Goal: Task Accomplishment & Management: Manage account settings

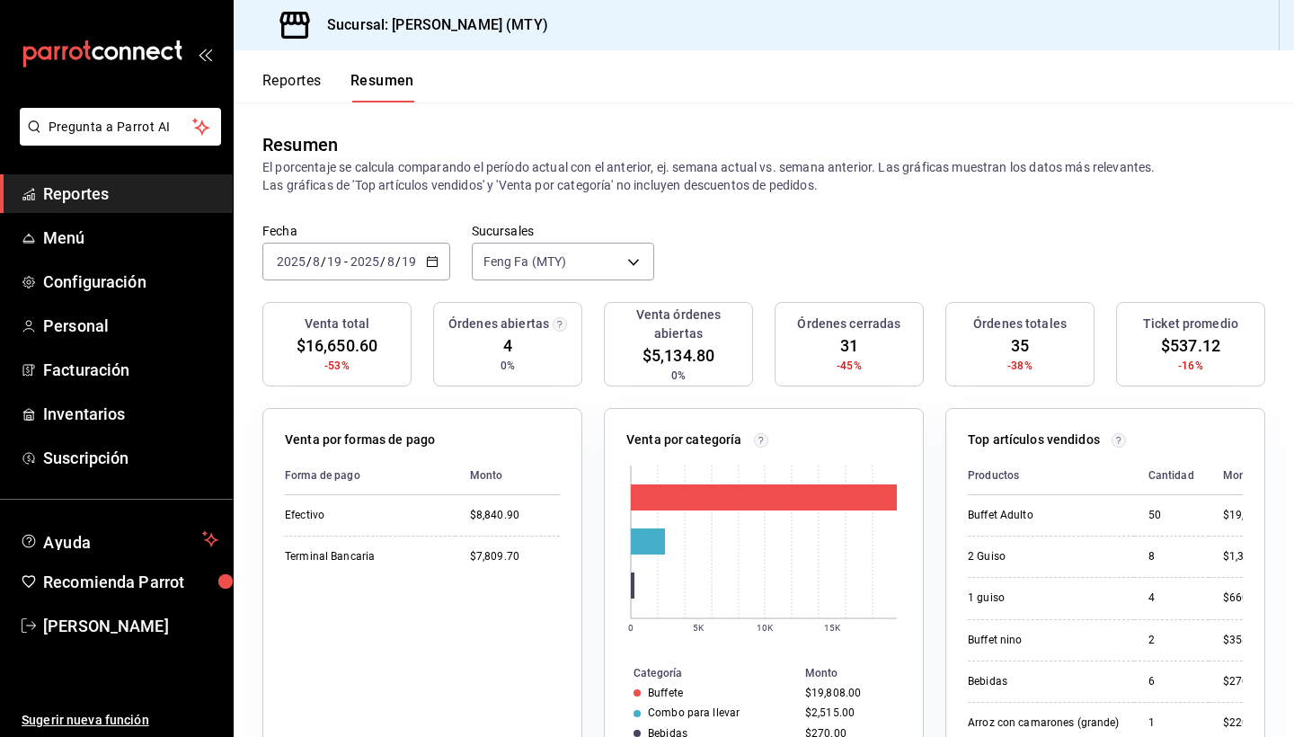
scroll to position [111, 0]
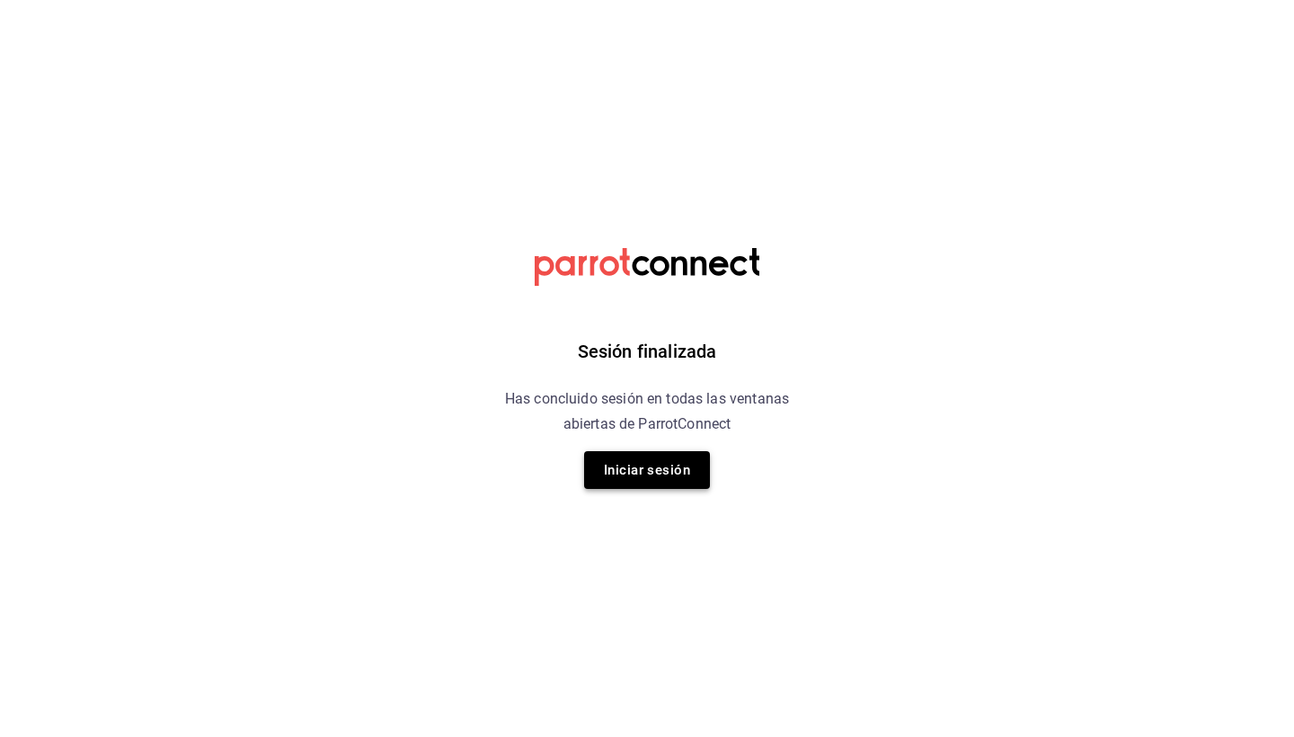
click at [683, 473] on button "Iniciar sesión" at bounding box center [647, 470] width 126 height 38
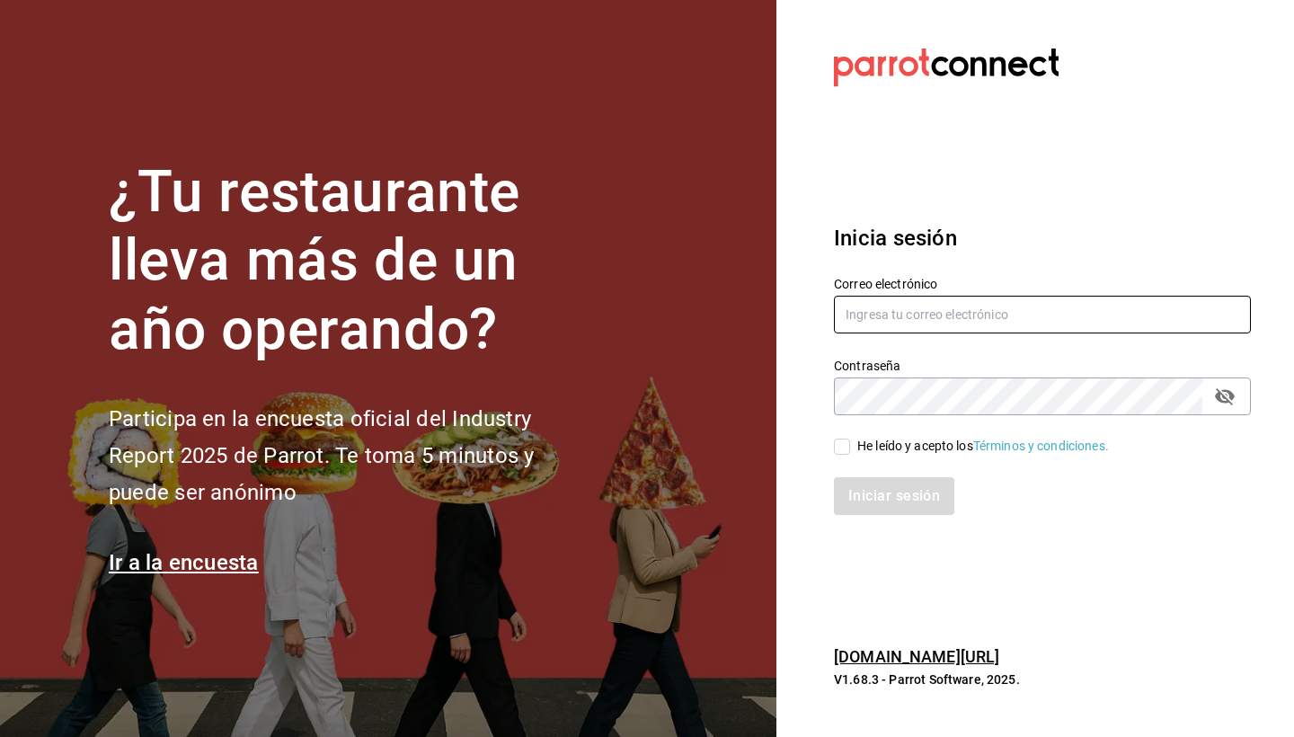
type input "jimenezrohusa1@gmail.com"
click at [833, 448] on div "He leído y acepto los Términos y condiciones." at bounding box center [1031, 435] width 438 height 41
click at [837, 448] on input "He leído y acepto los Términos y condiciones." at bounding box center [842, 446] width 16 height 16
checkbox input "true"
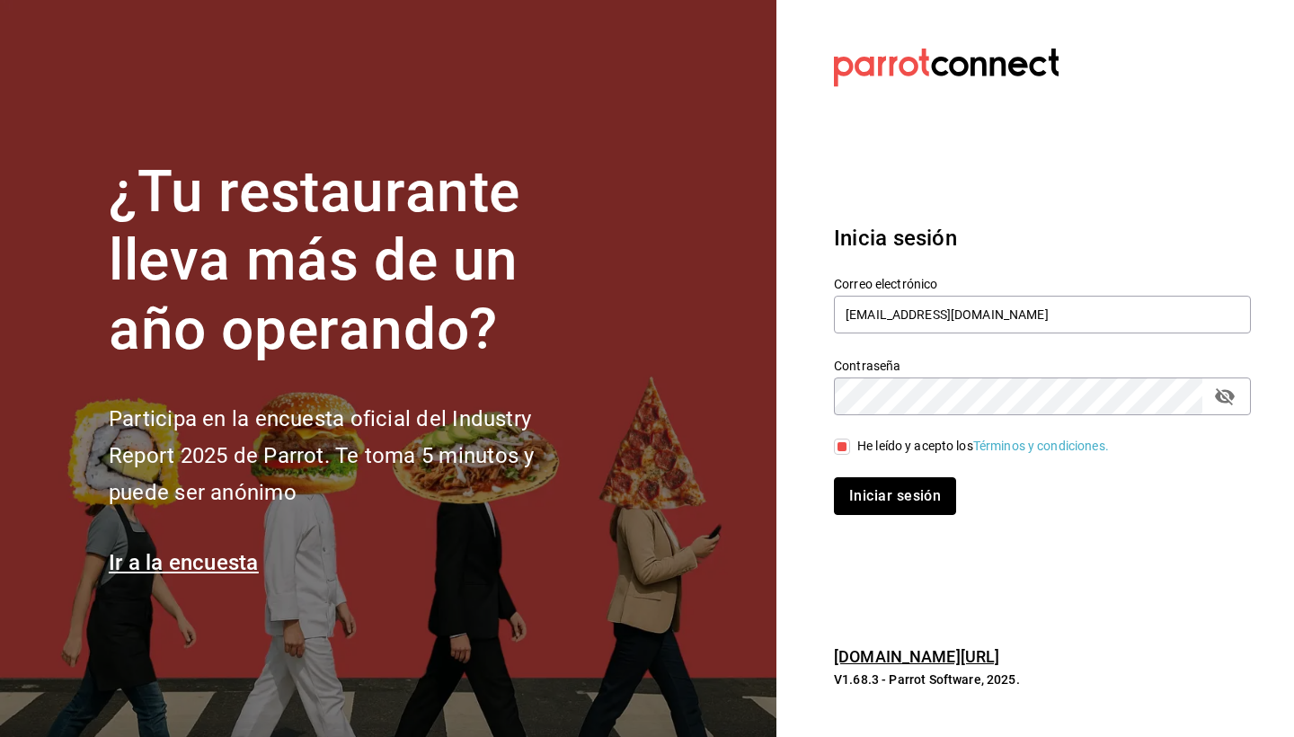
click at [902, 509] on button "Iniciar sesión" at bounding box center [895, 496] width 122 height 38
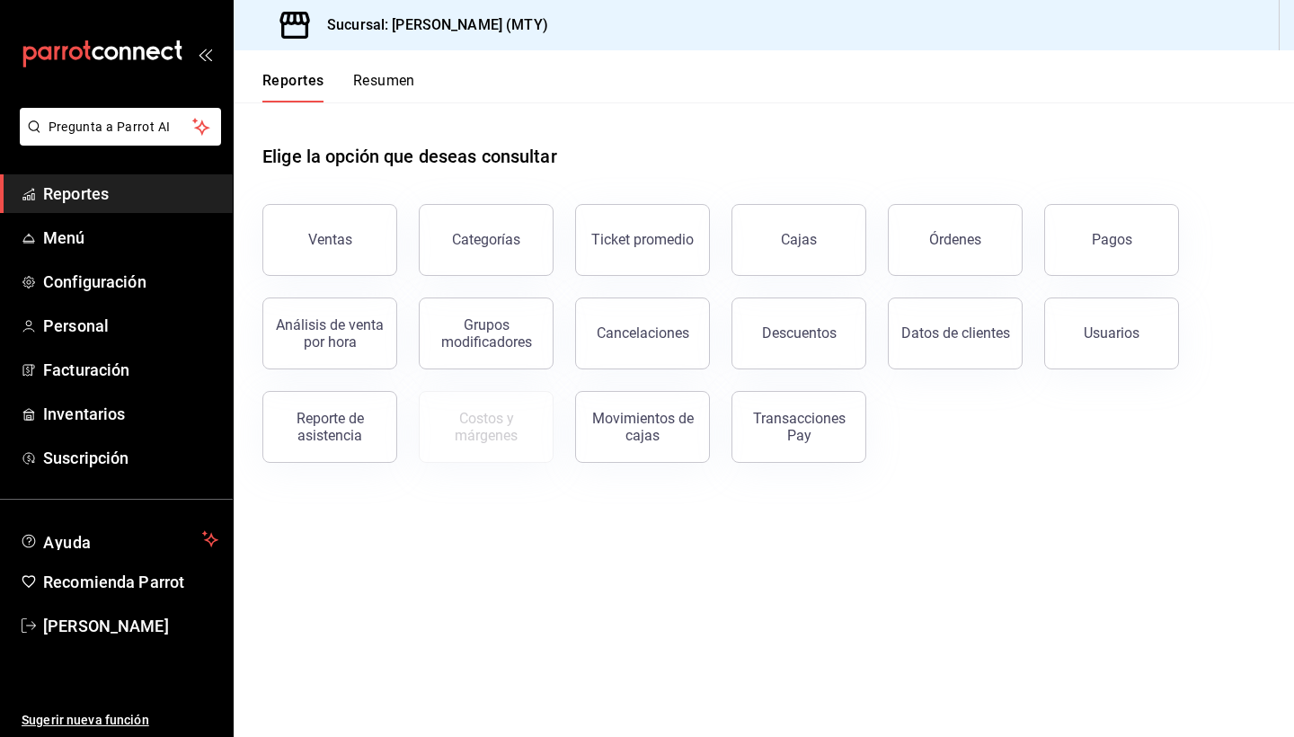
click at [376, 84] on button "Resumen" at bounding box center [384, 87] width 62 height 31
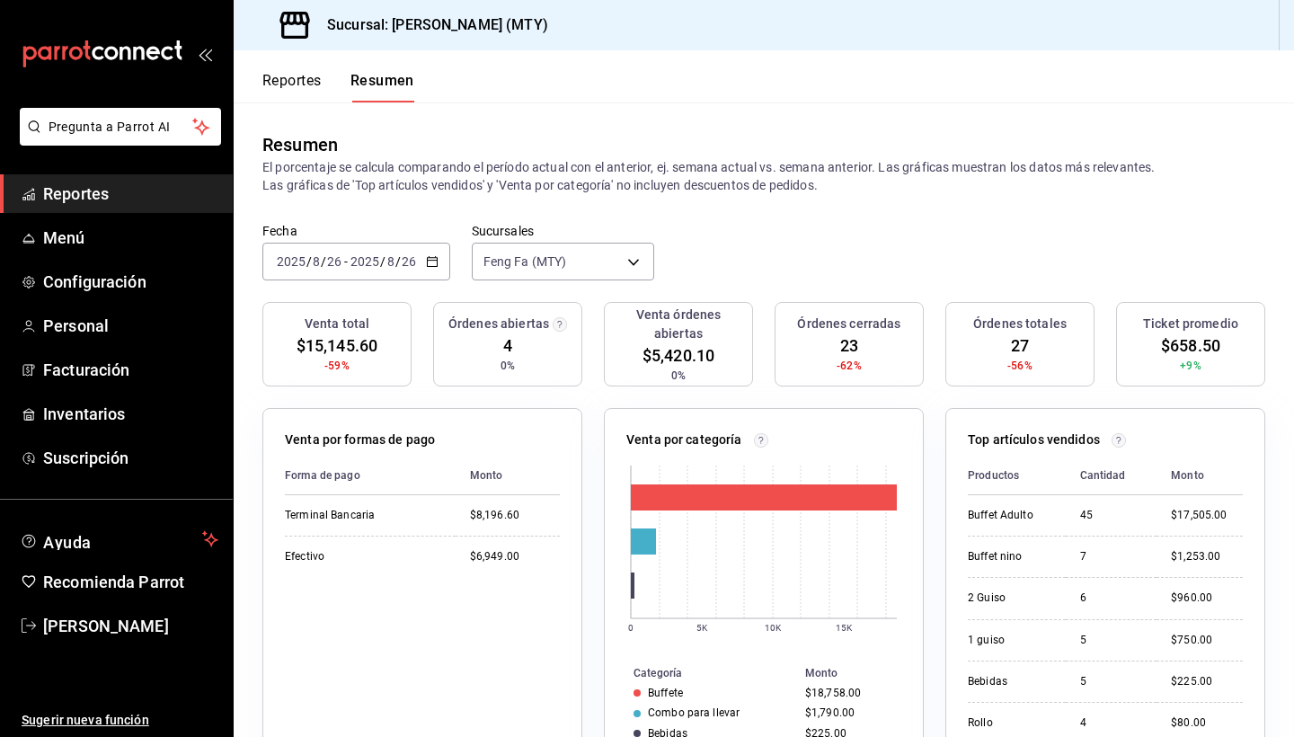
click at [308, 87] on button "Reportes" at bounding box center [291, 87] width 59 height 31
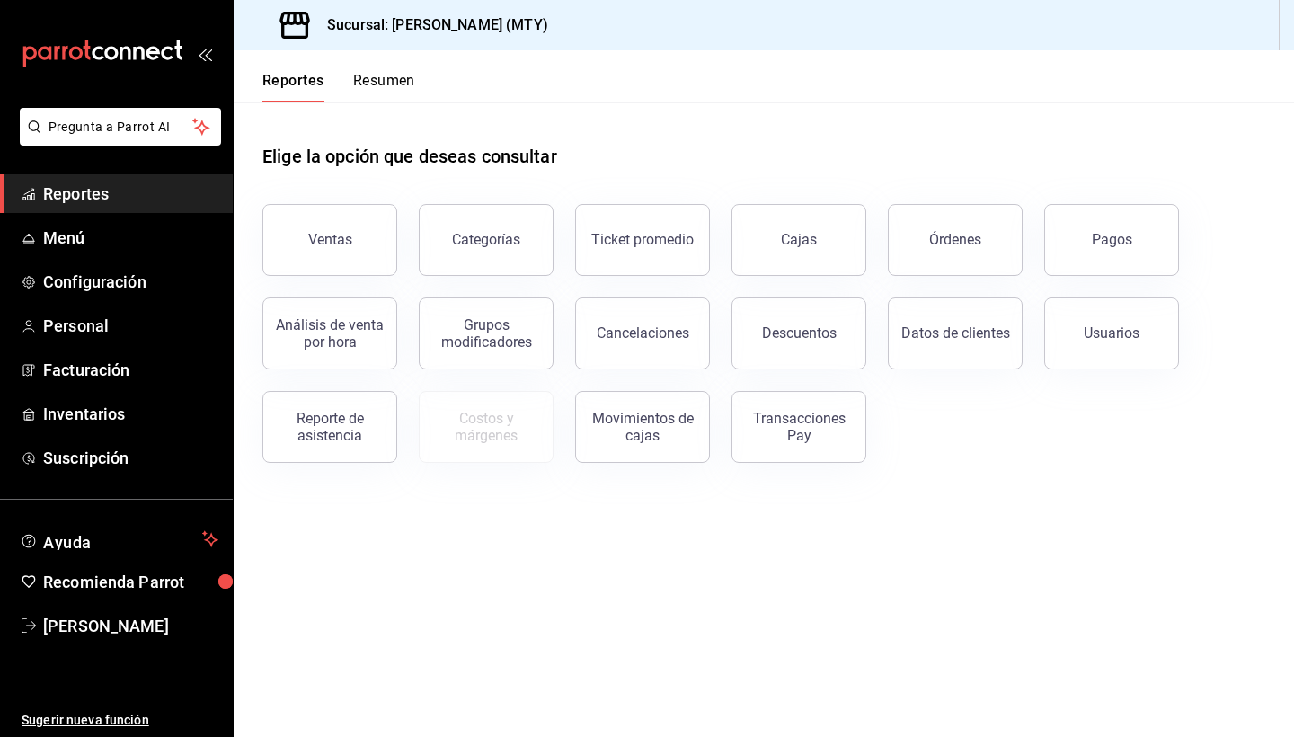
click at [399, 94] on button "Resumen" at bounding box center [384, 87] width 62 height 31
click at [338, 29] on h3 "Sucursal: [PERSON_NAME] (MTY)" at bounding box center [430, 25] width 235 height 22
click at [152, 190] on span "Reportes" at bounding box center [130, 193] width 175 height 24
click at [395, 73] on button "Resumen" at bounding box center [384, 87] width 62 height 31
